Goal: Navigation & Orientation: Find specific page/section

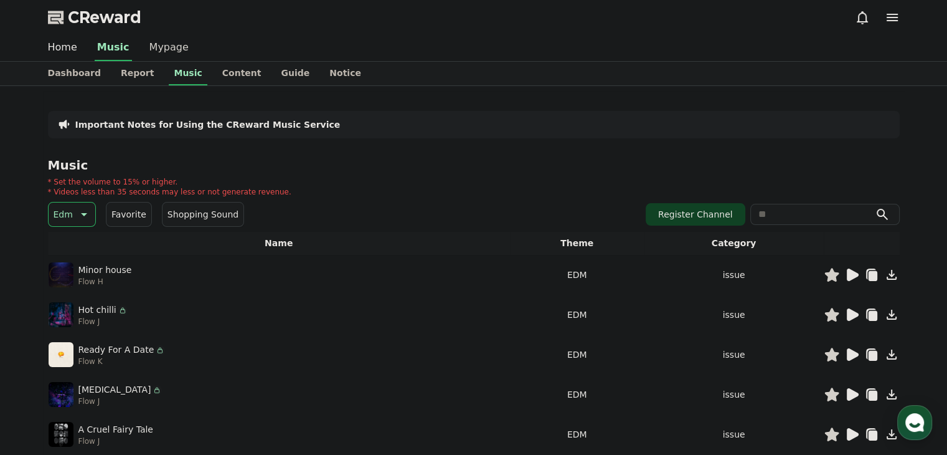
drag, startPoint x: 202, startPoint y: 98, endPoint x: 180, endPoint y: 50, distance: 52.1
click at [80, 69] on link "Dashboard" at bounding box center [74, 74] width 73 height 24
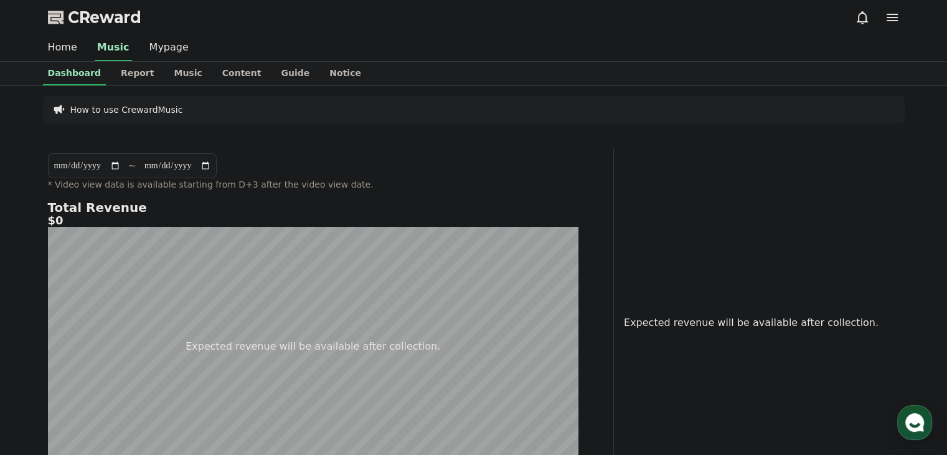
click at [888, 22] on icon at bounding box center [892, 17] width 15 height 15
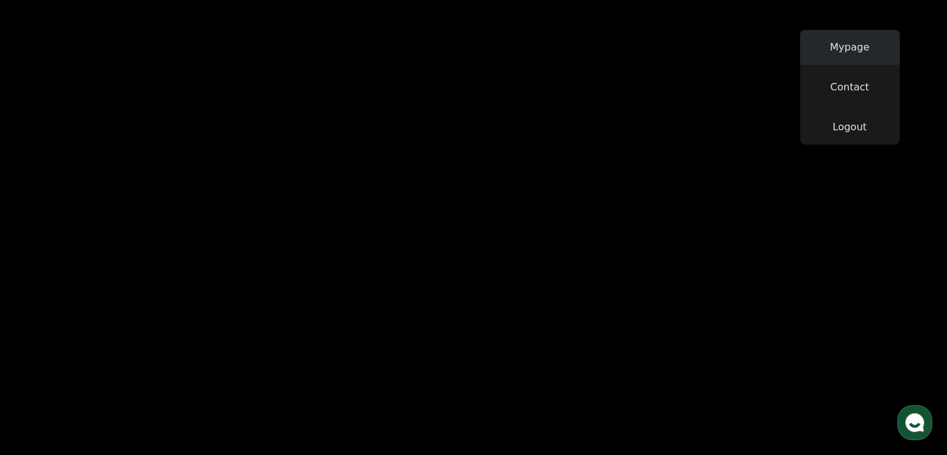
click at [877, 32] on link "Mypage" at bounding box center [850, 47] width 100 height 35
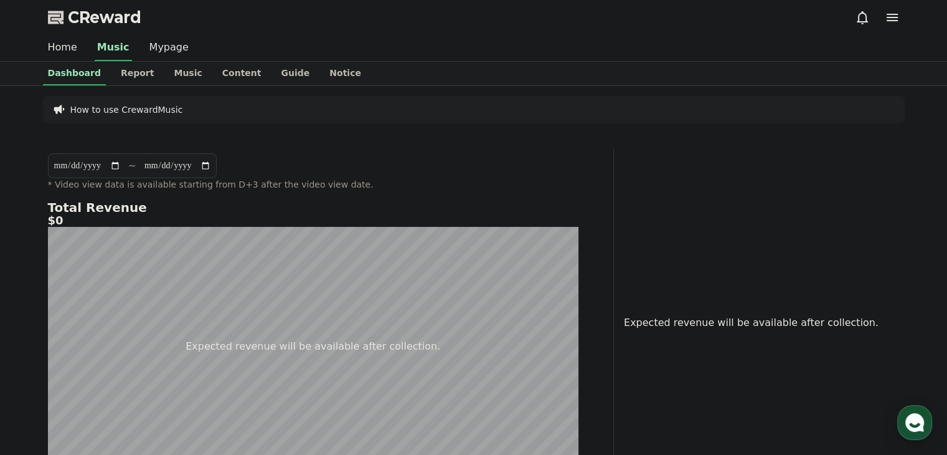
select select "**********"
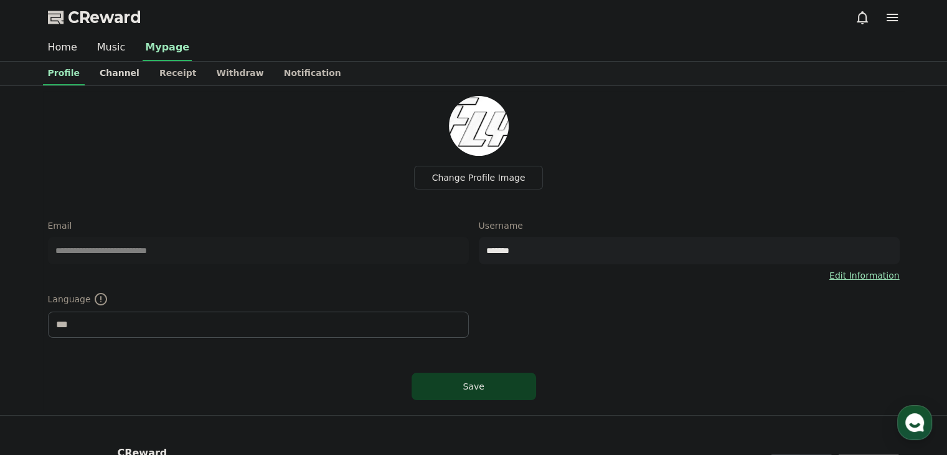
click at [112, 63] on link "Channel" at bounding box center [120, 74] width 60 height 24
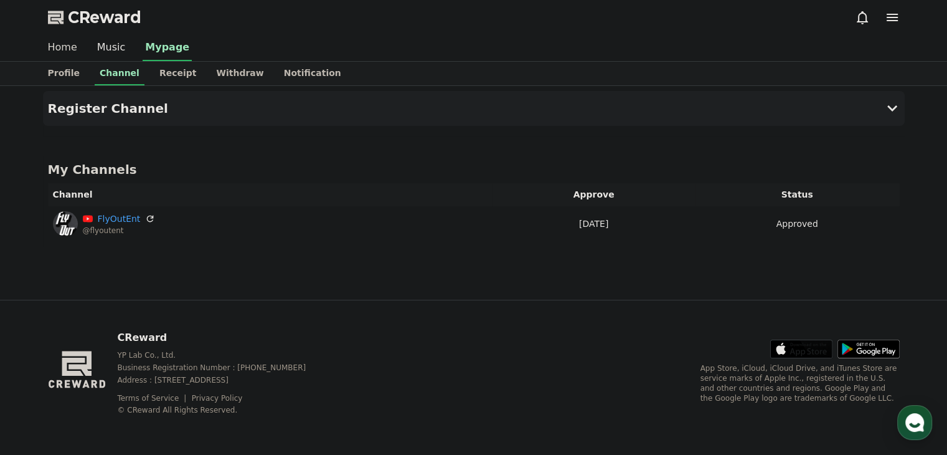
click at [68, 48] on link "Home" at bounding box center [62, 48] width 49 height 26
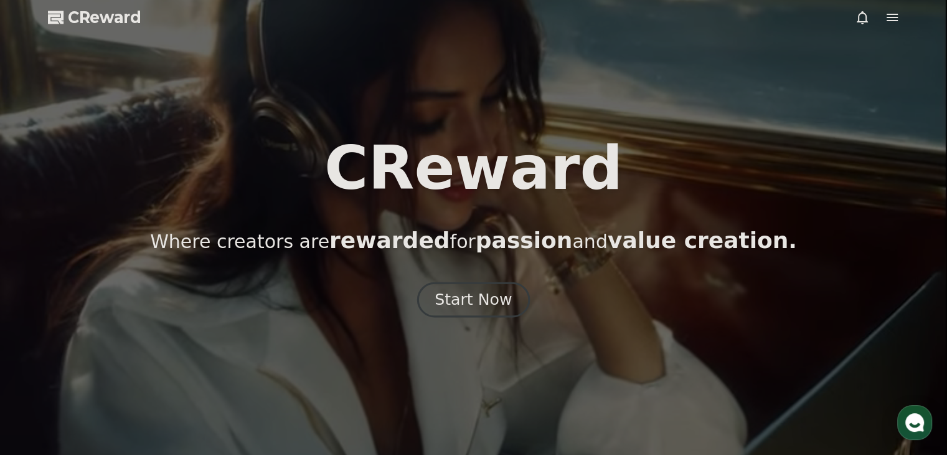
click at [467, 298] on div "Start Now" at bounding box center [473, 299] width 77 height 21
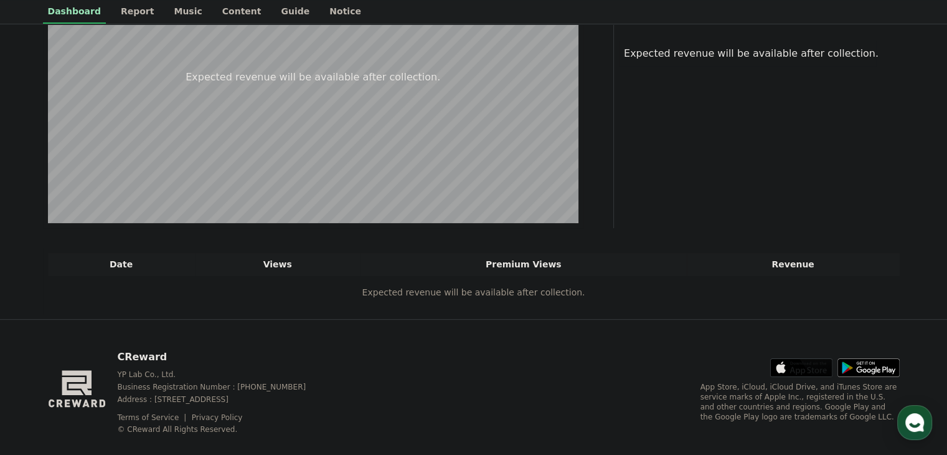
scroll to position [288, 0]
